Goal: Information Seeking & Learning: Find specific page/section

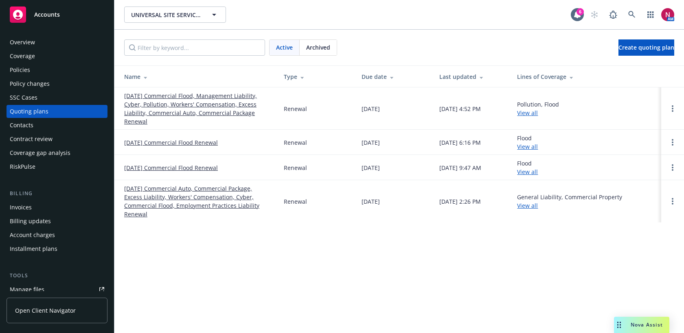
click at [49, 74] on div "Policies" at bounding box center [57, 70] width 94 height 13
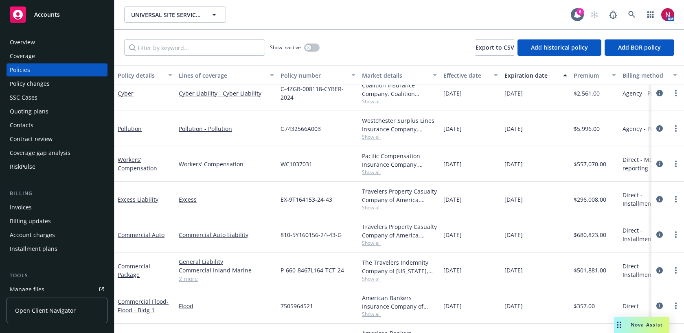
scroll to position [92, 0]
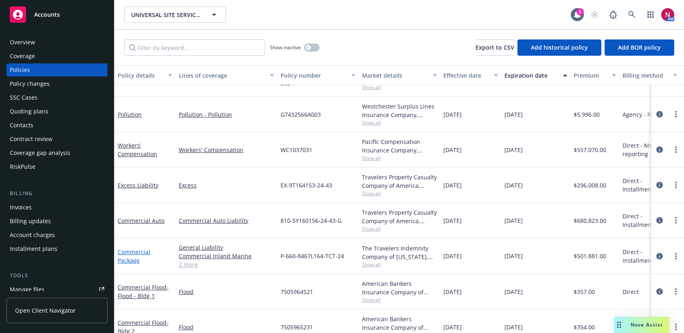
click at [137, 249] on link "Commercial Package" at bounding box center [134, 256] width 33 height 16
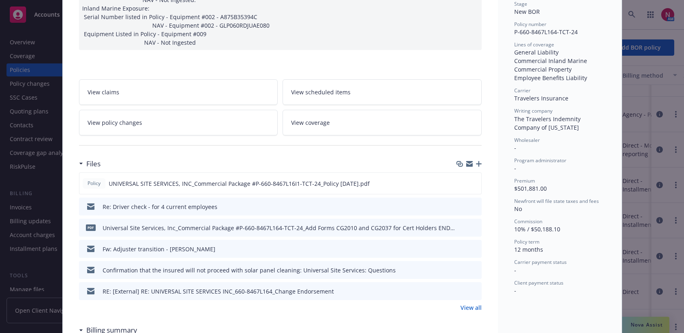
scroll to position [188, 0]
click at [473, 181] on icon "preview file" at bounding box center [473, 184] width 7 height 6
